Goal: Register for event/course

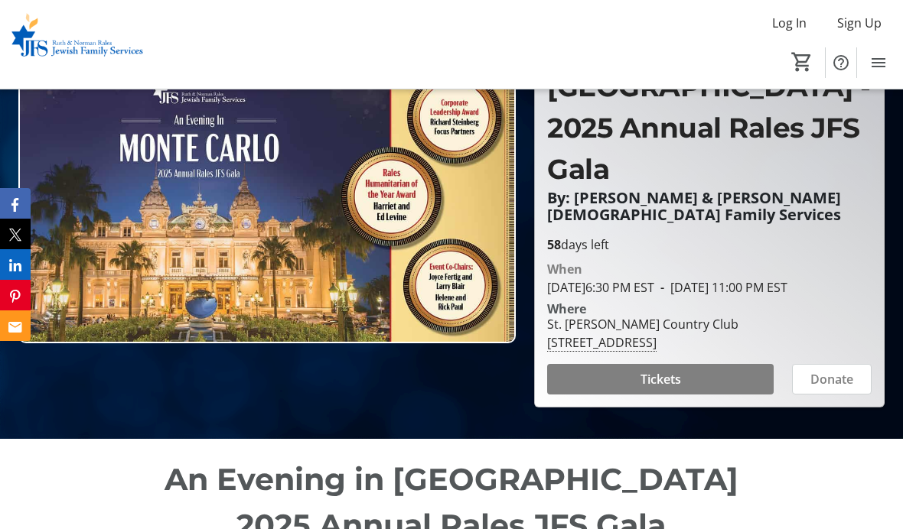
scroll to position [163, 0]
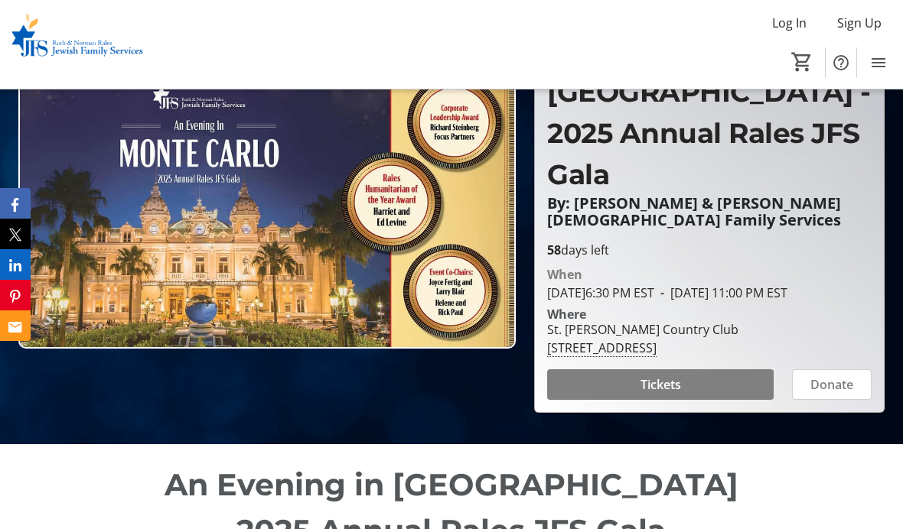
click at [695, 403] on span at bounding box center [660, 384] width 226 height 37
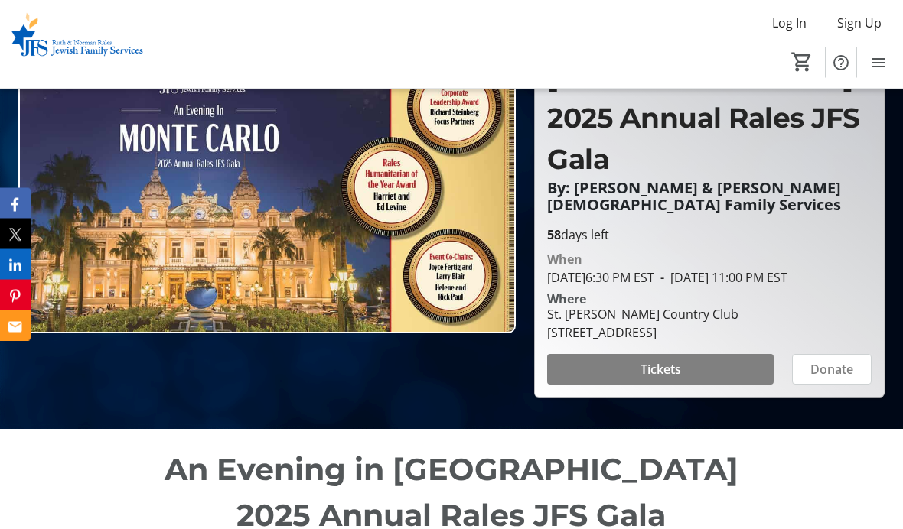
scroll to position [178, 0]
click at [722, 388] on span at bounding box center [660, 369] width 226 height 37
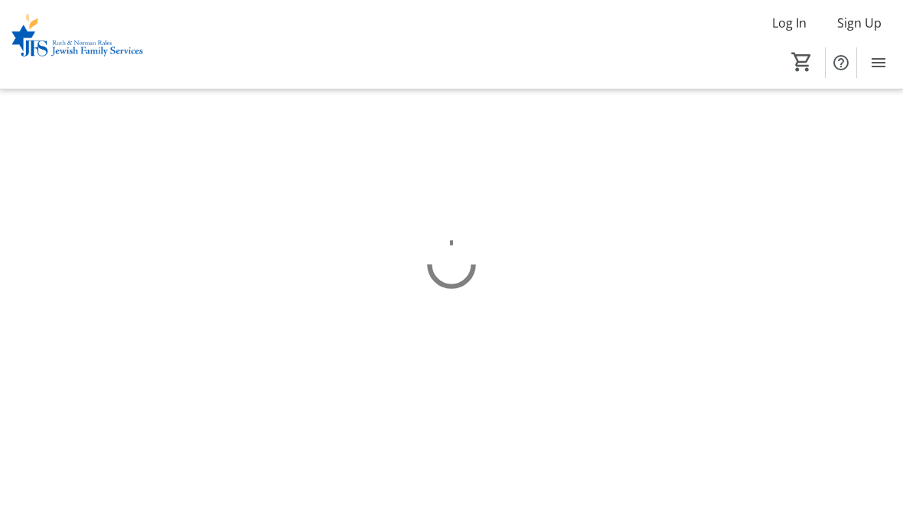
scroll to position [63, 0]
